Goal: Task Accomplishment & Management: Complete application form

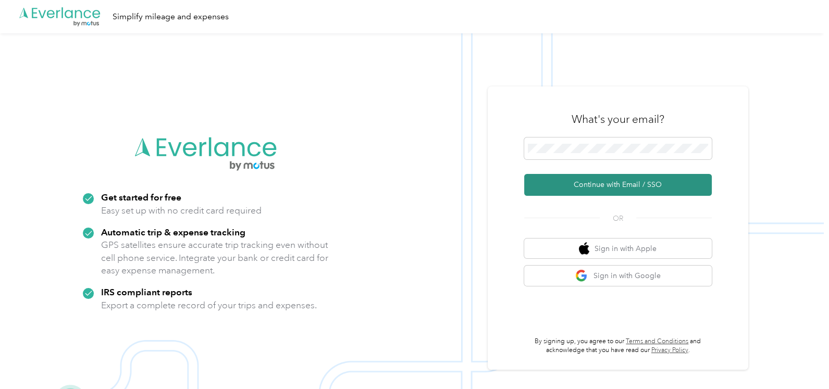
click at [635, 185] on button "Continue with Email / SSO" at bounding box center [618, 185] width 188 height 22
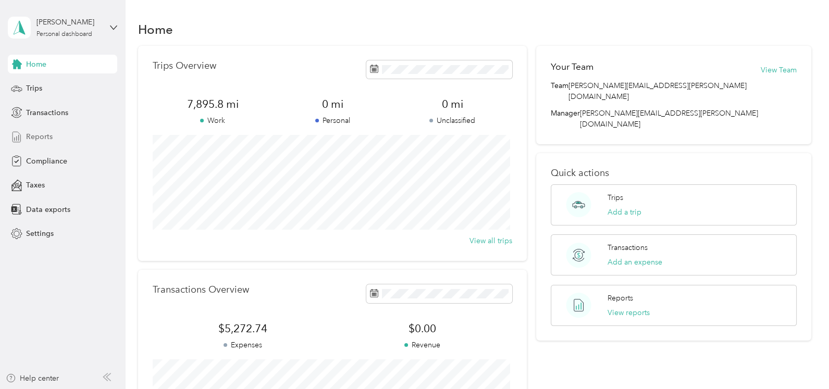
click at [35, 137] on span "Reports" at bounding box center [39, 136] width 27 height 11
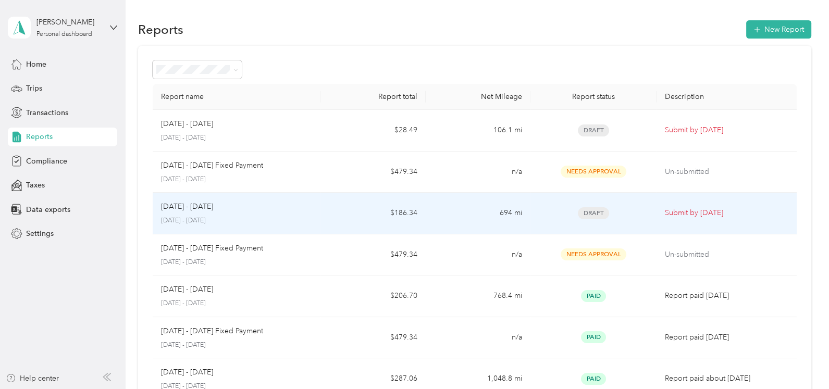
click at [201, 209] on p "Sep 1 - 30, 2025" at bounding box center [187, 206] width 52 height 11
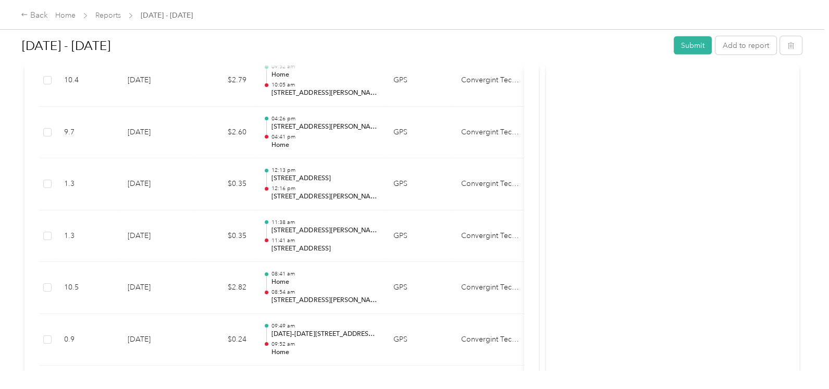
scroll to position [2746, 0]
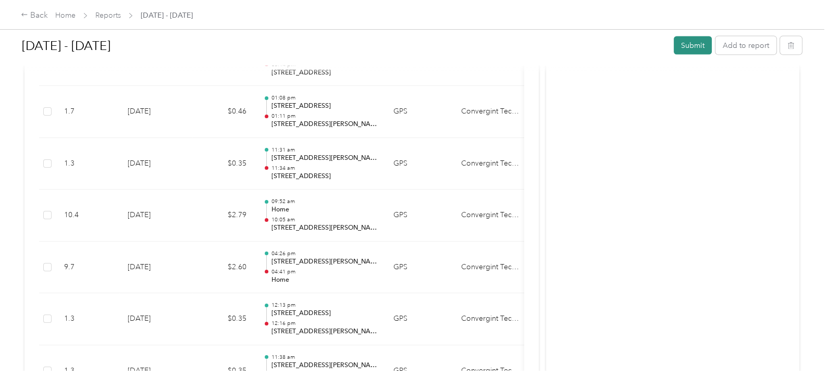
click at [686, 47] on button "Submit" at bounding box center [693, 45] width 38 height 18
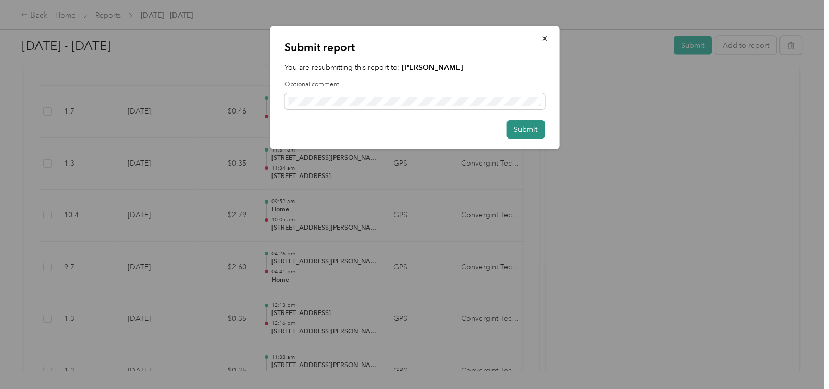
click at [525, 128] on button "Submit" at bounding box center [525, 129] width 38 height 18
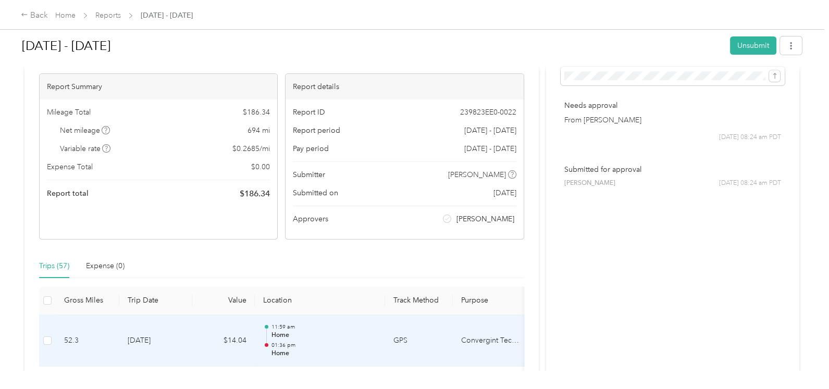
scroll to position [0, 0]
